Goal: Information Seeking & Learning: Check status

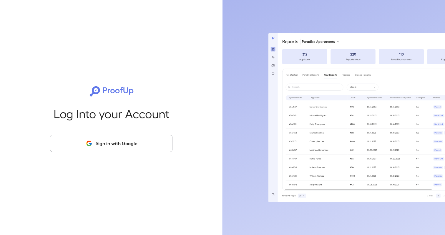
click at [126, 142] on button "Sign in with Google" at bounding box center [111, 143] width 122 height 17
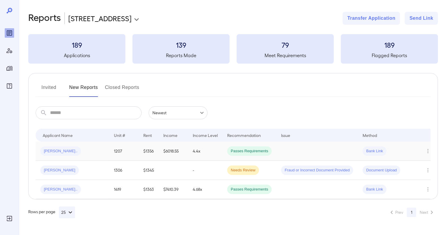
click at [128, 146] on td "1207" at bounding box center [123, 150] width 29 height 19
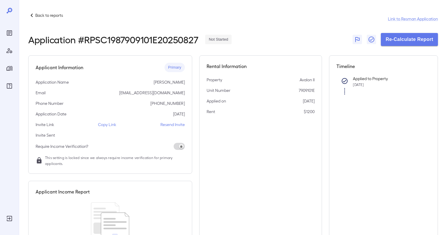
click at [195, 96] on div "Applicant Information Primary Application Name Steven H Ahle Email poet756@hotm…" at bounding box center [232, 163] width 409 height 217
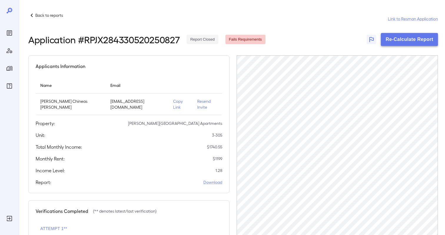
click at [405, 39] on button "Re-Calculate Report" at bounding box center [409, 39] width 57 height 13
click at [176, 145] on div "Applicants Information Name Email Monika Chineas [PERSON_NAME] [EMAIL_ADDRESS][…" at bounding box center [128, 124] width 201 height 138
click at [154, 39] on h2 "Application # RPJX284330520250827" at bounding box center [103, 39] width 151 height 11
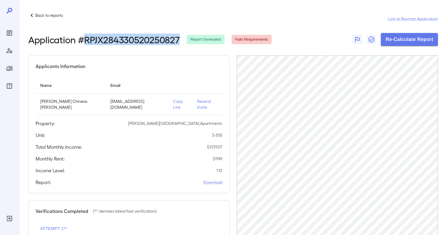
click at [154, 39] on h2 "Application # RPJX284330520250827" at bounding box center [103, 39] width 151 height 11
copy h2 "RPJX284330520250827"
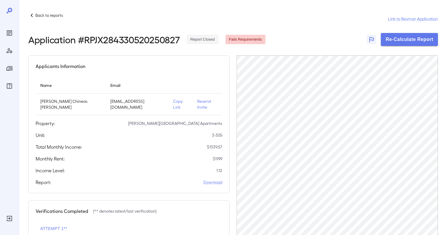
click at [154, 167] on div "Income Level: 1.12" at bounding box center [129, 170] width 187 height 7
click at [403, 19] on link "Link to Resman Application" at bounding box center [413, 19] width 50 height 6
click at [422, 20] on link "Link to Resman Application" at bounding box center [413, 19] width 50 height 6
click at [200, 144] on div "Total Monthly Income: $ 1339.57" at bounding box center [129, 146] width 187 height 7
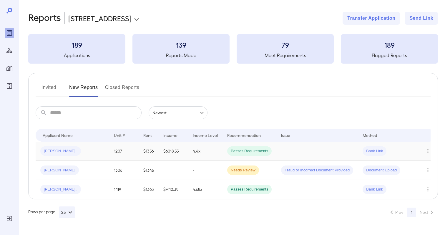
click at [163, 154] on td "$6018.55" at bounding box center [173, 150] width 29 height 19
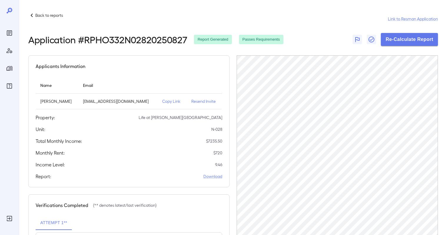
click at [220, 153] on p "$ 720" at bounding box center [217, 153] width 9 height 6
click at [394, 19] on link "Link to Resman Application" at bounding box center [413, 19] width 50 height 6
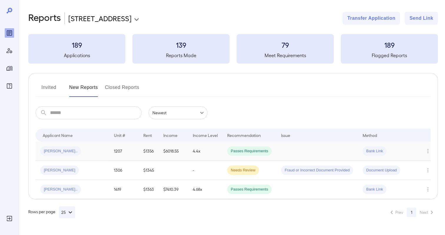
click at [166, 148] on td "$6018.55" at bounding box center [173, 150] width 29 height 19
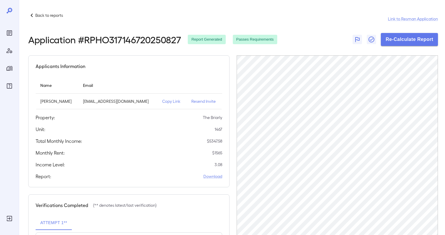
click at [181, 162] on div "Income Level: 3.08" at bounding box center [129, 164] width 187 height 7
click at [399, 42] on button "Re-Calculate Report" at bounding box center [409, 39] width 57 height 13
click at [163, 131] on div "Unit: 1467" at bounding box center [129, 129] width 187 height 7
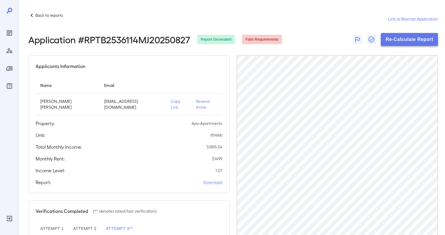
click at [406, 41] on button "Re-Calculate Report" at bounding box center [409, 39] width 57 height 13
click at [168, 158] on div "Applicants Information Name Email Jordan Alea Patterson jordangrateful@gmail.co…" at bounding box center [128, 124] width 201 height 138
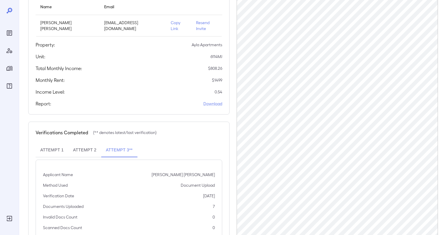
scroll to position [95, 0]
